Goal: Communication & Community: Answer question/provide support

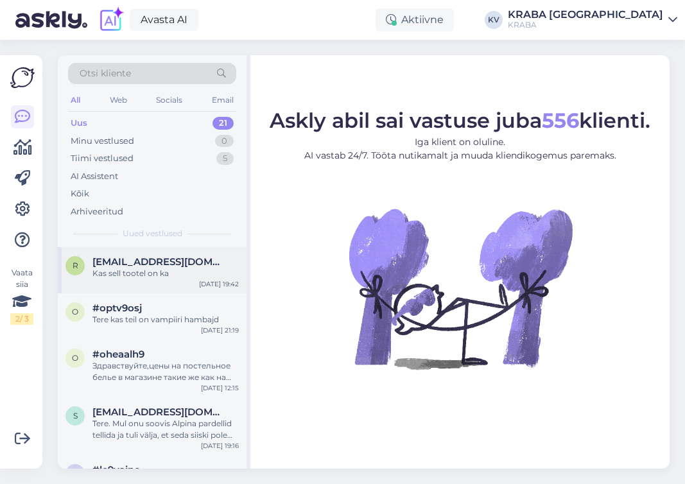
click at [149, 276] on div "Kas sell tootel on ka" at bounding box center [166, 274] width 146 height 12
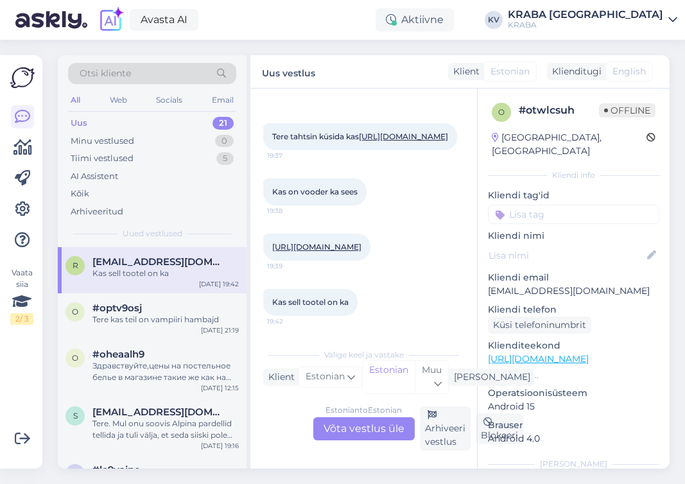
scroll to position [137, 0]
click at [131, 138] on div "Minu vestlused" at bounding box center [103, 141] width 64 height 13
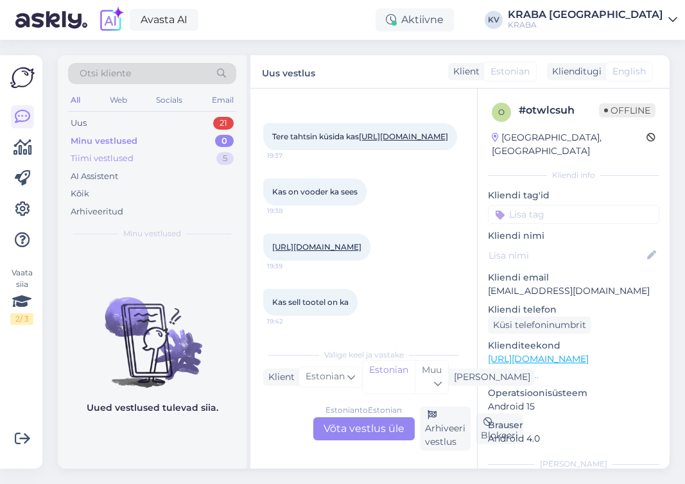
click at [123, 160] on div "Tiimi vestlused" at bounding box center [102, 158] width 63 height 13
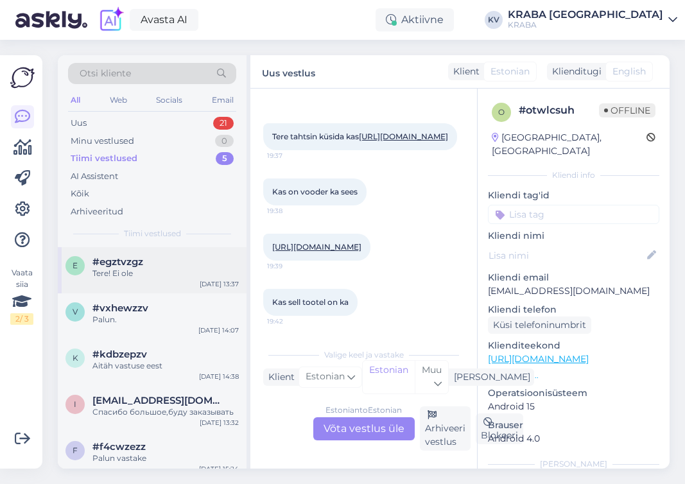
click at [164, 284] on div "e #egztvzgz Tere! Ei ole [DATE] 13:37" at bounding box center [152, 270] width 189 height 46
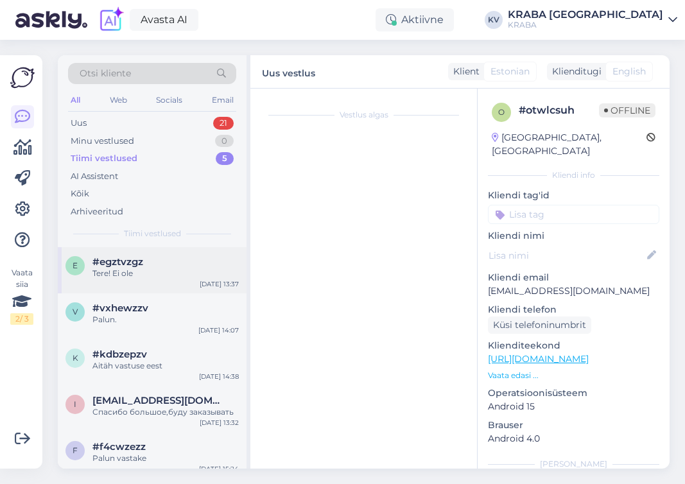
scroll to position [0, 0]
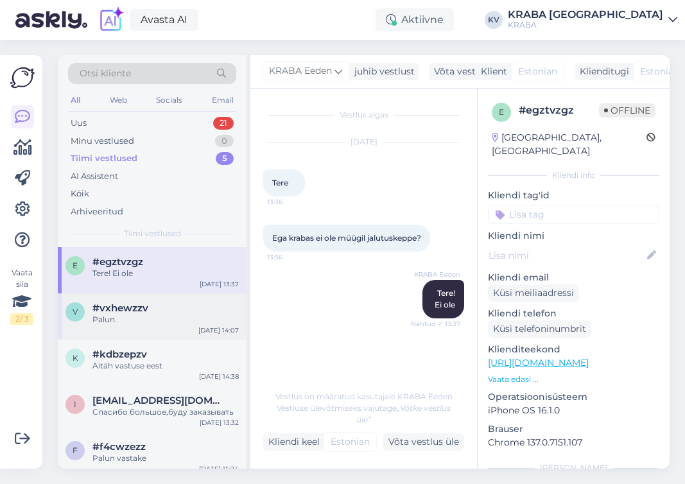
click at [150, 306] on div "#vxhewzzv" at bounding box center [166, 309] width 146 height 12
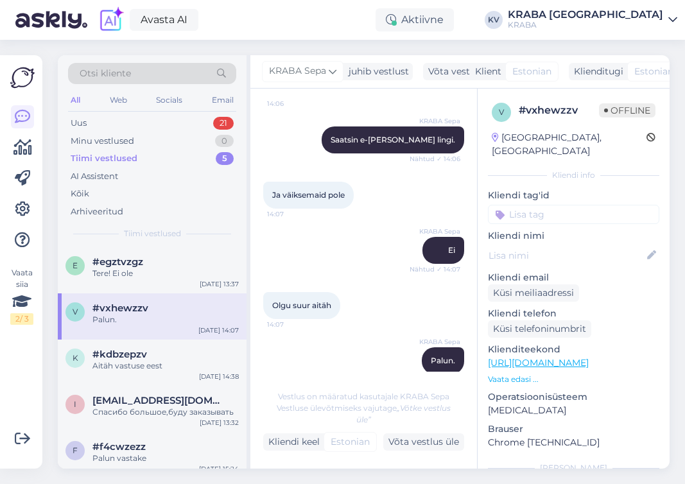
scroll to position [412, 0]
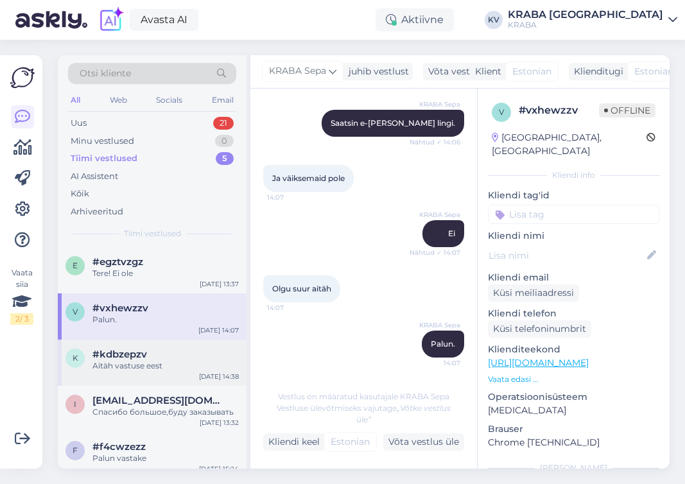
click at [138, 355] on span "#kdbzepzv" at bounding box center [120, 355] width 55 height 12
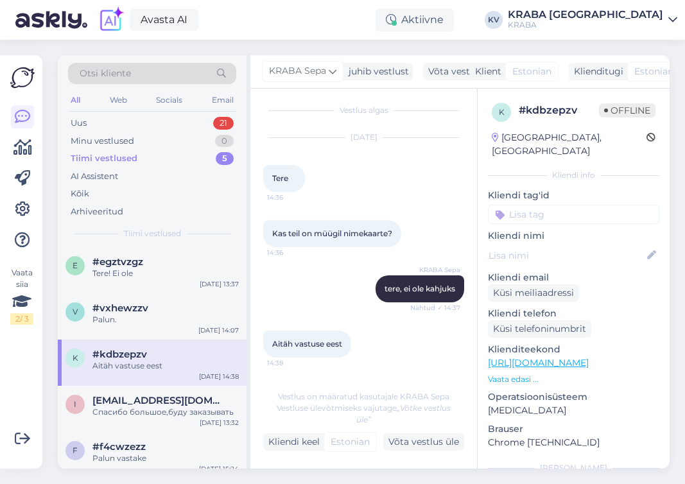
scroll to position [10, 0]
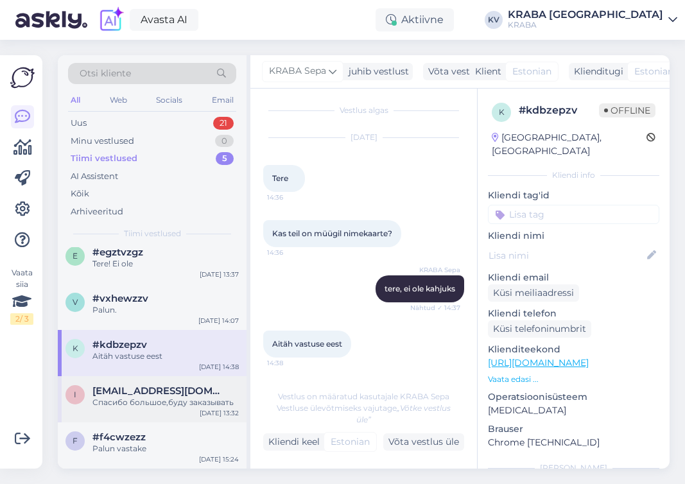
click at [170, 393] on div "[EMAIL_ADDRESS][DOMAIN_NAME]" at bounding box center [166, 391] width 146 height 12
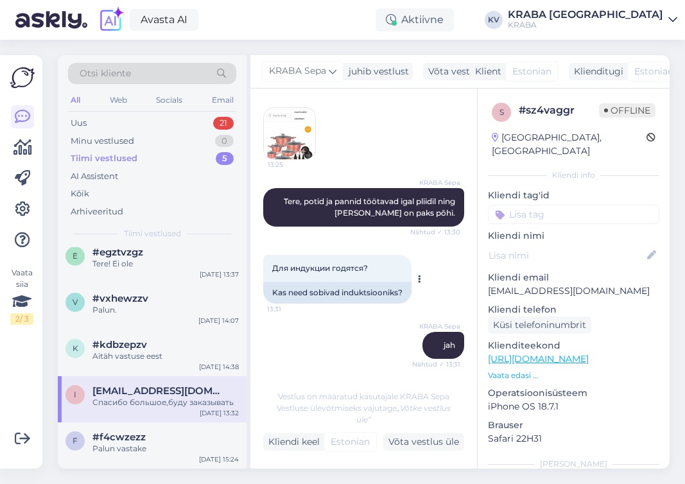
scroll to position [193, 0]
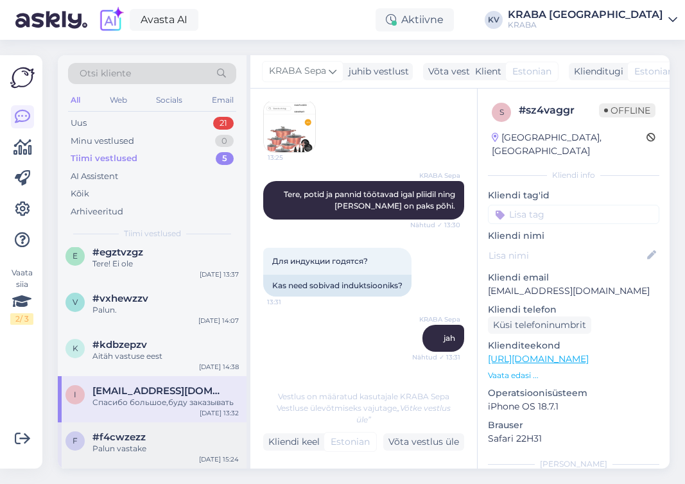
click at [146, 437] on div "#f4cwzezz" at bounding box center [166, 438] width 146 height 12
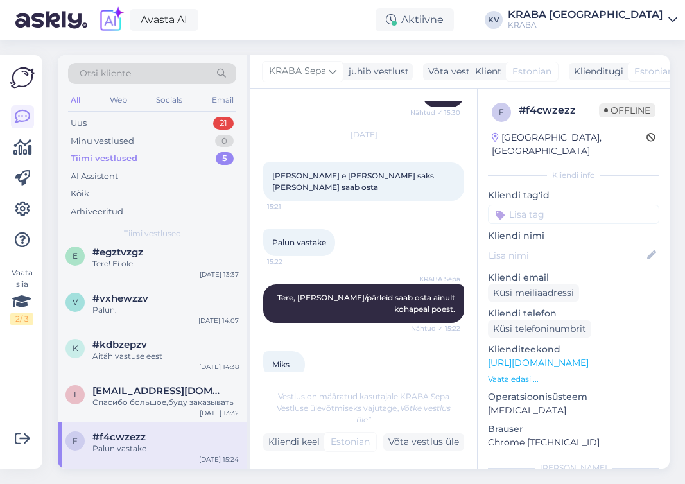
scroll to position [1273, 0]
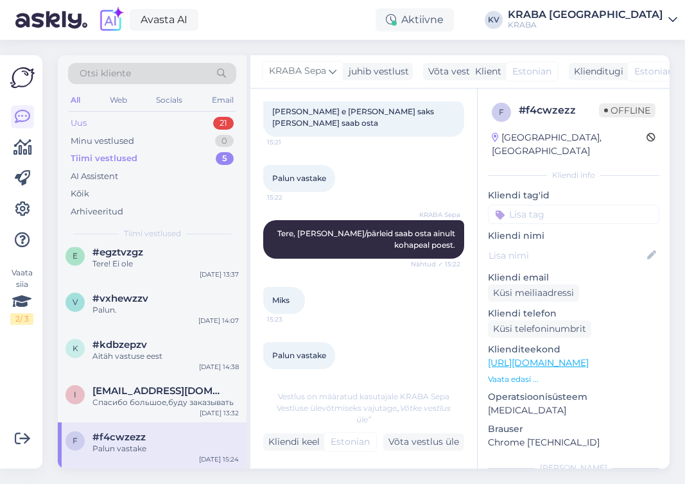
click at [104, 121] on div "Uus 21" at bounding box center [152, 123] width 168 height 18
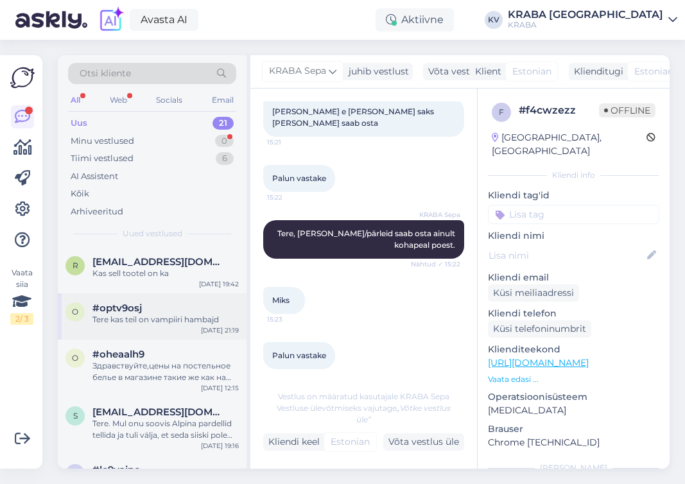
click at [154, 315] on div "Tere kas teil on vampiiri hambajd" at bounding box center [166, 320] width 146 height 12
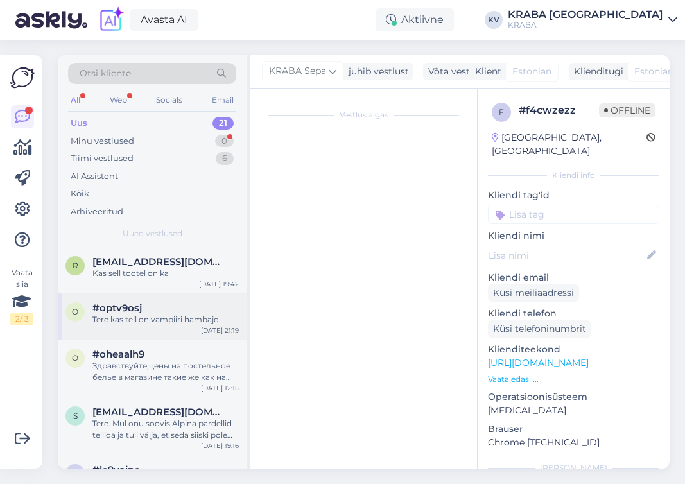
scroll to position [904, 0]
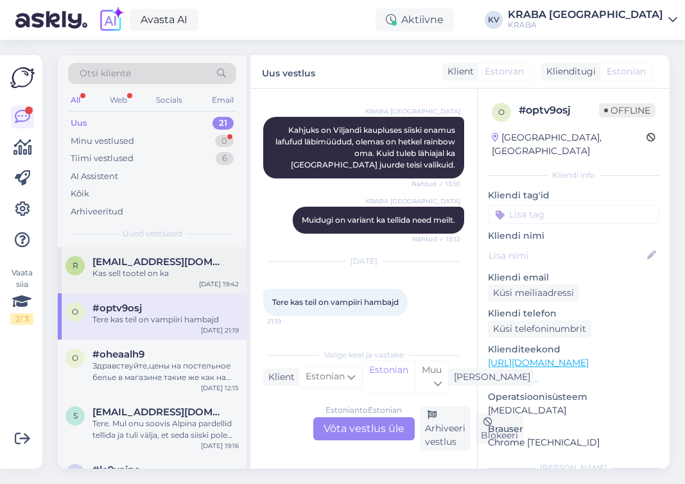
click at [184, 273] on div "Kas sell tootel on ka" at bounding box center [166, 274] width 146 height 12
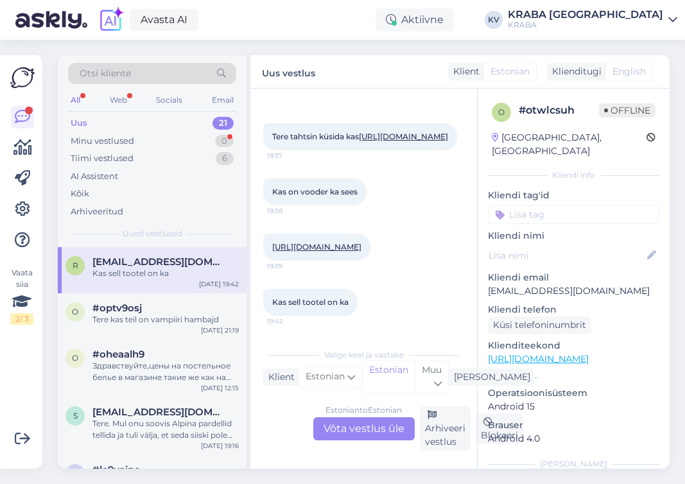
click at [123, 120] on div "Uus 21" at bounding box center [152, 123] width 168 height 18
click at [89, 137] on div "Minu vestlused" at bounding box center [103, 141] width 64 height 13
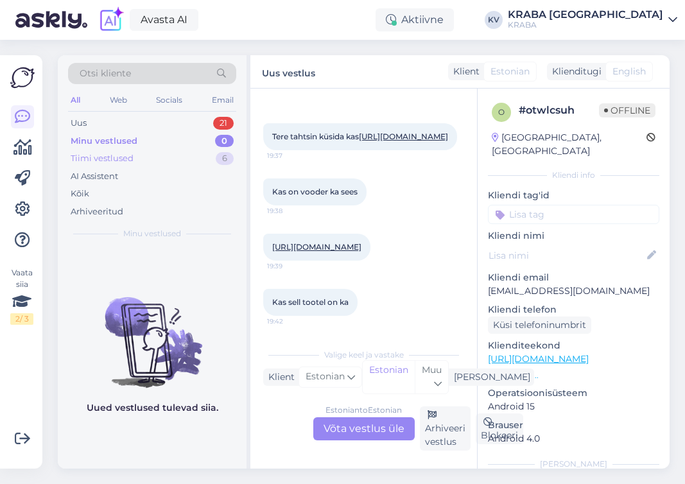
click at [89, 161] on div "Tiimi vestlused" at bounding box center [102, 158] width 63 height 13
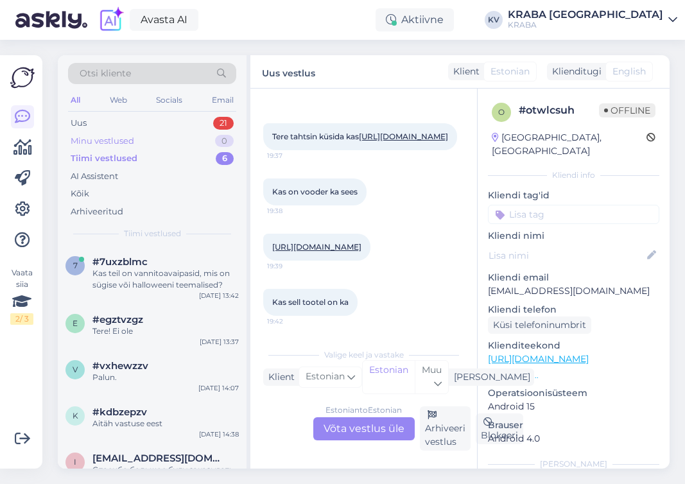
click at [94, 139] on div "Minu vestlused" at bounding box center [103, 141] width 64 height 13
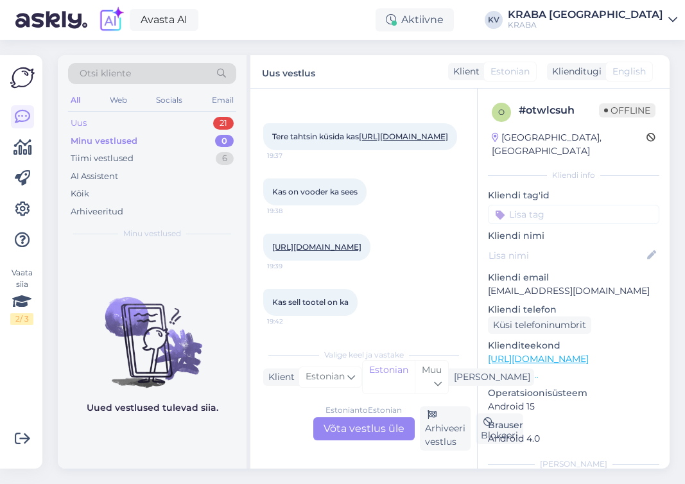
click at [87, 119] on div "Uus 21" at bounding box center [152, 123] width 168 height 18
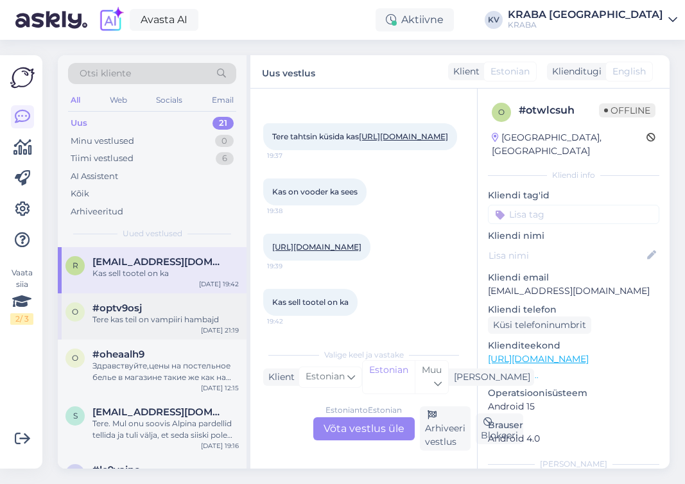
click at [163, 317] on div "Tere kas teil on vampiiri hambajd" at bounding box center [166, 320] width 146 height 12
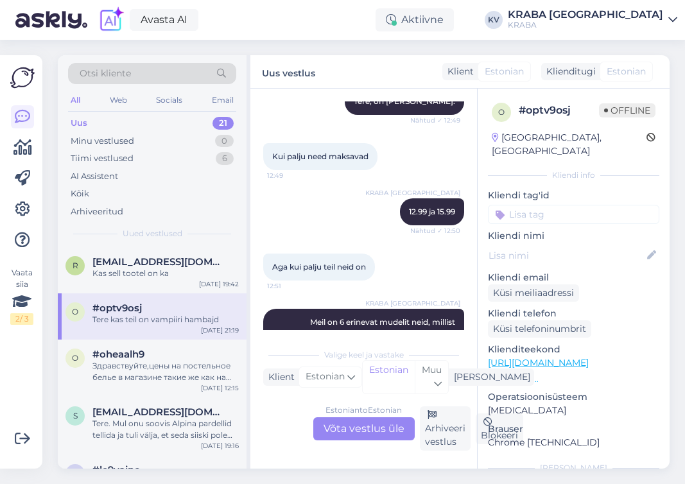
scroll to position [904, 0]
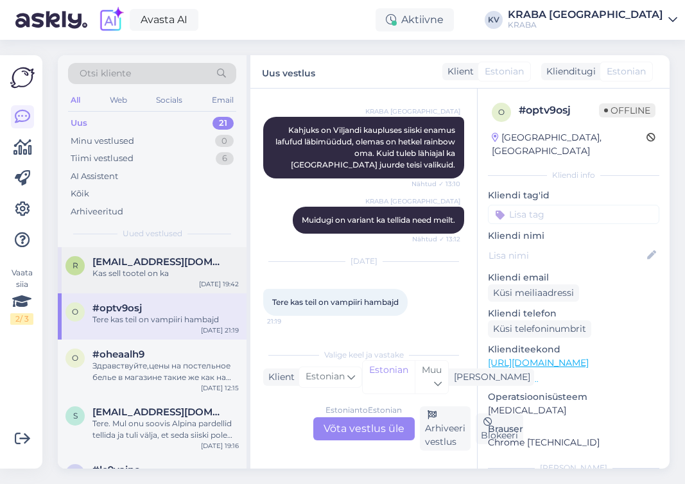
click at [131, 276] on div "Kas sell tootel on ka" at bounding box center [166, 274] width 146 height 12
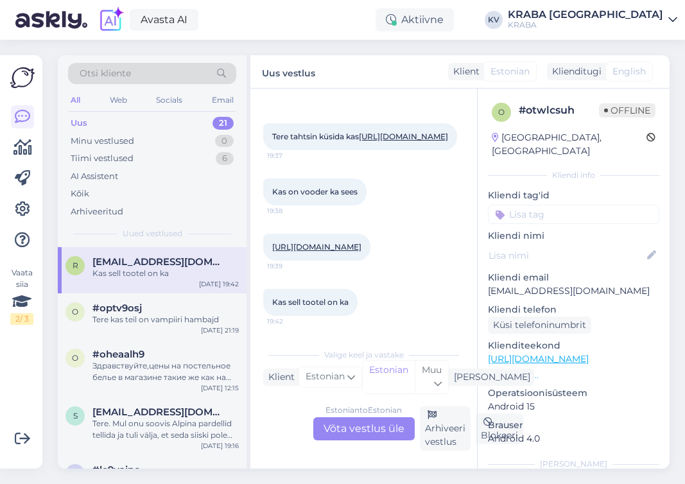
click at [455, 75] on div "Klient" at bounding box center [463, 71] width 31 height 13
click at [467, 73] on div "Klient" at bounding box center [463, 71] width 31 height 13
click at [585, 70] on div "Klienditugi" at bounding box center [574, 71] width 55 height 13
click at [139, 321] on div "Tere kas teil on vampiiri hambajd" at bounding box center [166, 320] width 146 height 12
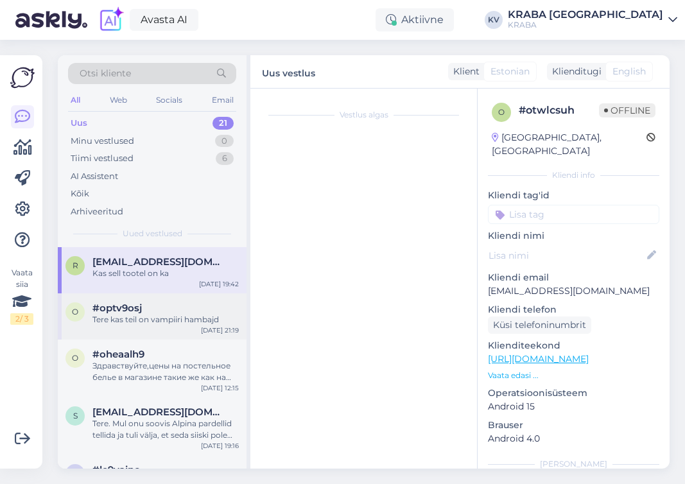
scroll to position [904, 0]
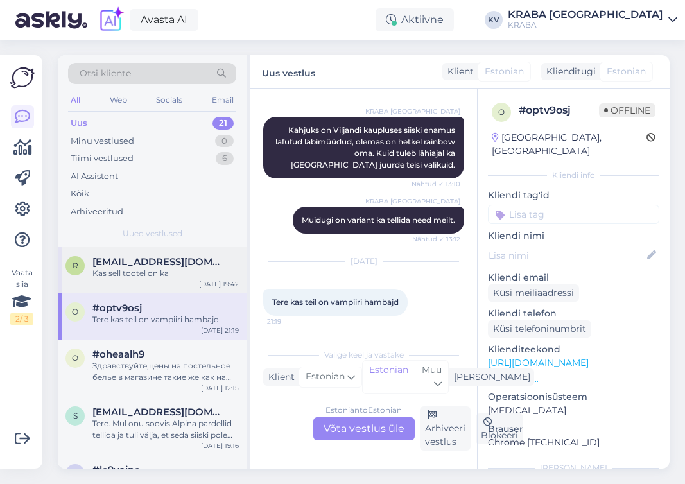
click at [178, 279] on div "Kas sell tootel on ka" at bounding box center [166, 274] width 146 height 12
